Goal: Information Seeking & Learning: Learn about a topic

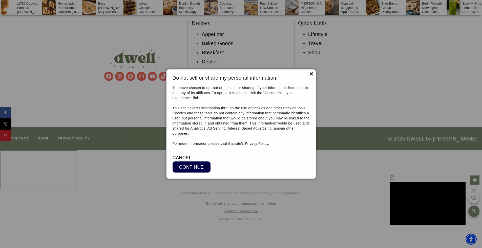
scroll to position [6156, 0]
